Goal: Navigation & Orientation: Find specific page/section

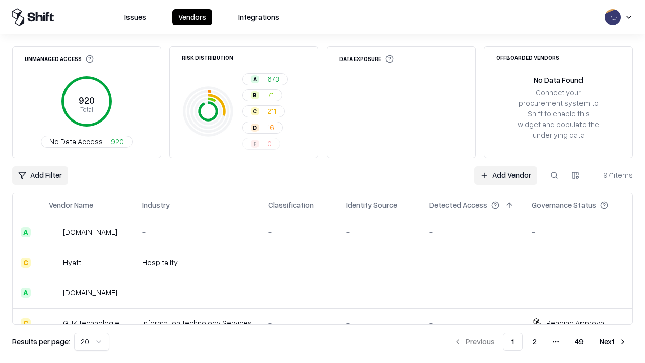
click at [92, 342] on html "Issues Vendors Integrations Unmanaged Access 920 Total No Data Access 920 Risk …" at bounding box center [322, 181] width 645 height 363
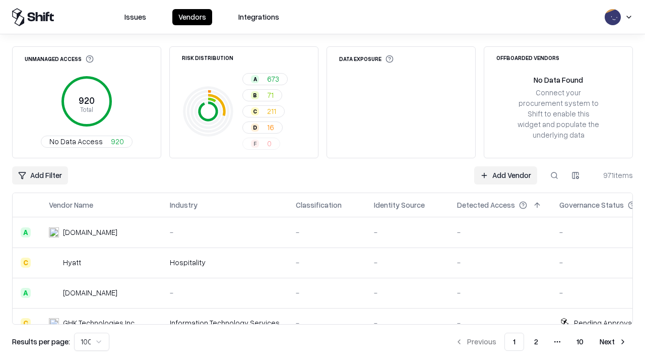
click at [614, 342] on button "Next" at bounding box center [613, 342] width 39 height 18
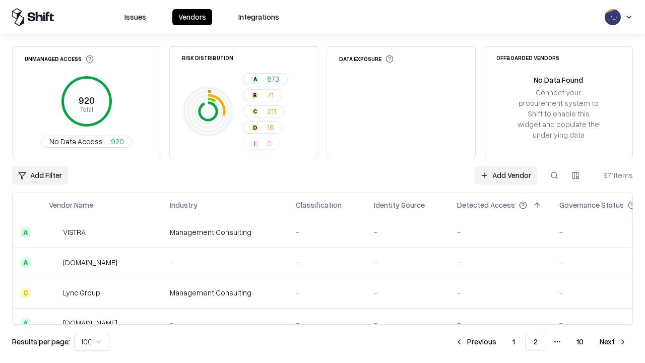
click at [614, 342] on button "Next" at bounding box center [613, 342] width 39 height 18
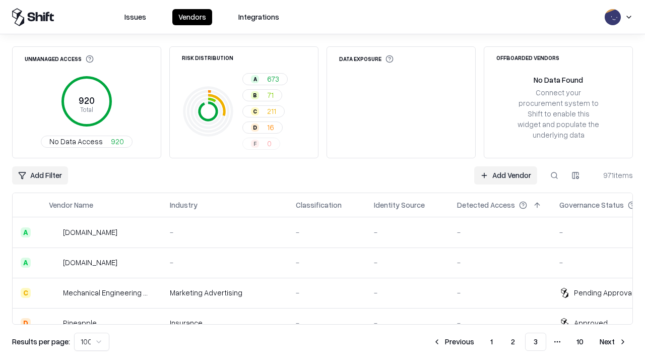
click at [614, 342] on button "Next" at bounding box center [613, 342] width 39 height 18
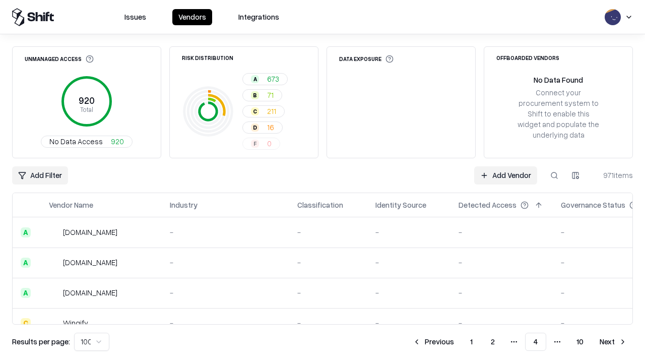
click at [614, 342] on button "Next" at bounding box center [613, 342] width 39 height 18
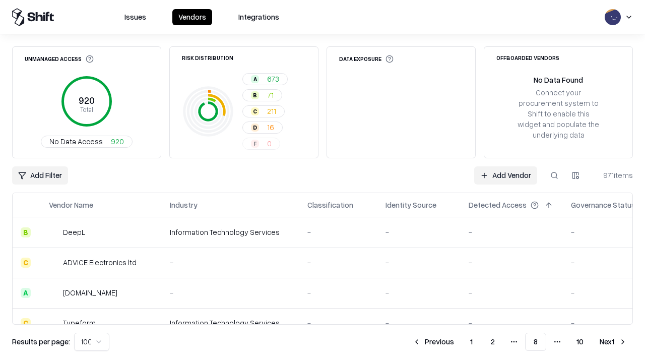
click at [614, 342] on button "Next" at bounding box center [613, 342] width 39 height 18
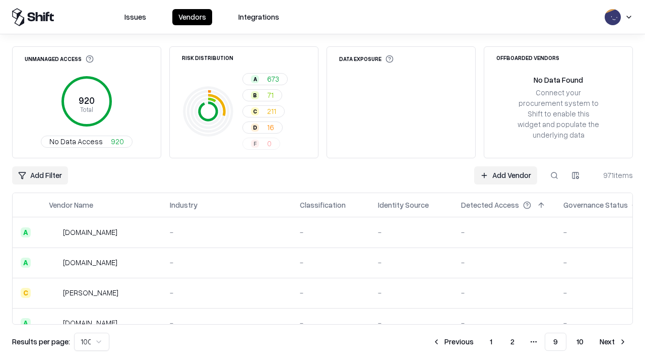
click at [614, 342] on button "Next" at bounding box center [613, 342] width 39 height 18
click at [476, 342] on button "Previous" at bounding box center [475, 342] width 53 height 18
click at [453, 342] on button "Previous" at bounding box center [452, 342] width 53 height 18
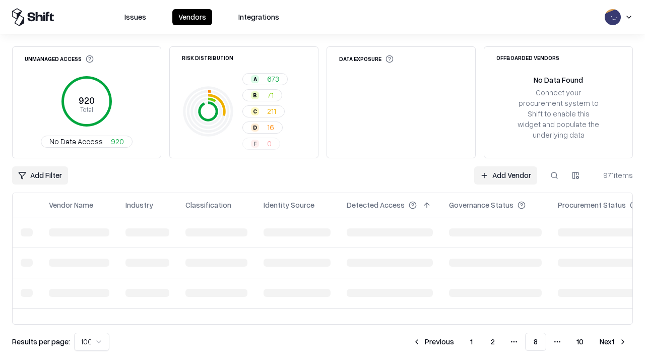
click at [434, 342] on button "Previous" at bounding box center [433, 342] width 53 height 18
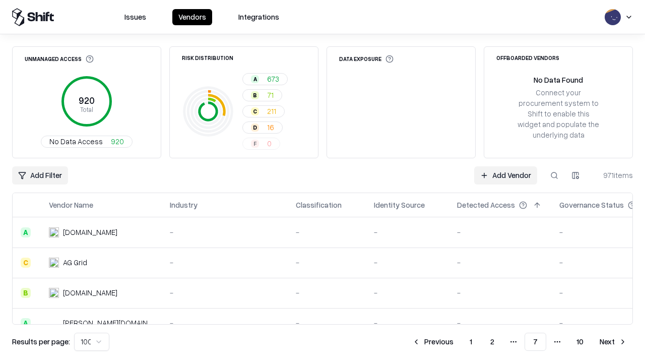
click at [433, 342] on button "Previous" at bounding box center [432, 342] width 53 height 18
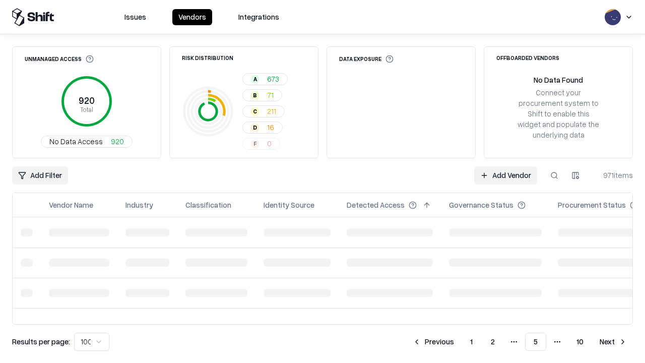
click at [434, 342] on button "Previous" at bounding box center [433, 342] width 53 height 18
